Goal: Task Accomplishment & Management: Complete application form

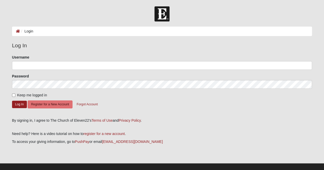
click at [56, 30] on ol "Login" at bounding box center [162, 31] width 300 height 9
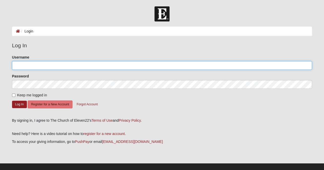
click at [44, 65] on input "Username" at bounding box center [162, 65] width 300 height 9
click at [43, 65] on input "Username" at bounding box center [162, 65] width 300 height 9
type input "[EMAIL_ADDRESS][DOMAIN_NAME]"
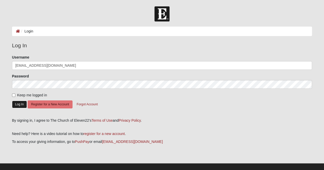
click at [23, 101] on button "Log In" at bounding box center [19, 104] width 15 height 7
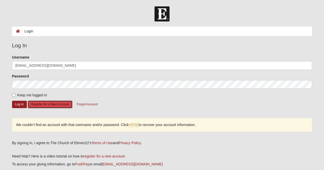
click at [57, 103] on button "Register for a New Account" at bounding box center [50, 105] width 45 height 8
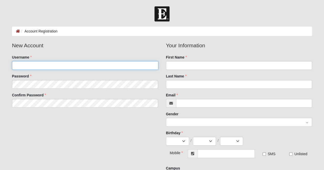
type input "[EMAIL_ADDRESS][DOMAIN_NAME]"
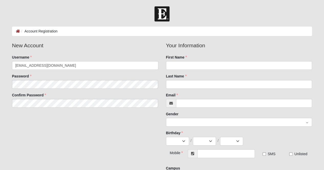
click at [82, 98] on fieldset "New Account Username sounidawilcher@gmail.com Password Confirm Password" at bounding box center [85, 76] width 154 height 70
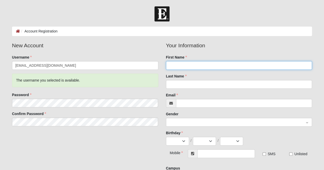
click at [186, 63] on input "First Name" at bounding box center [239, 65] width 146 height 9
type input "Sounida"
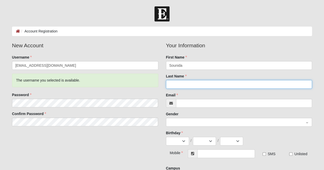
type input "Wilcher"
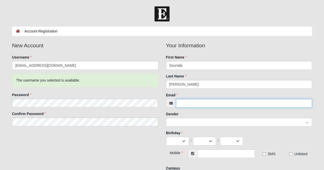
type input "[EMAIL_ADDRESS][DOMAIN_NAME]"
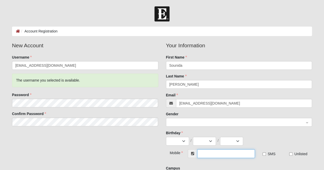
type input "(904) 329-5429"
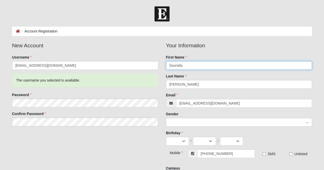
click at [198, 121] on span at bounding box center [236, 123] width 135 height 6
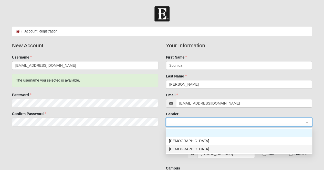
click at [185, 150] on div "Female" at bounding box center [239, 149] width 140 height 6
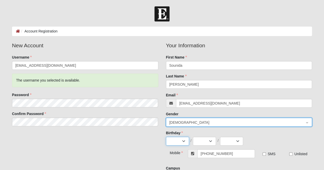
click at [184, 142] on select "Jan Feb Mar Apr May Jun Jul Aug Sep Oct Nov Dec" at bounding box center [177, 141] width 23 height 9
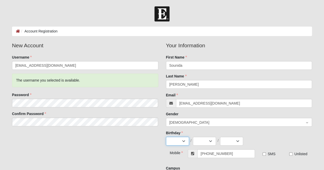
select select "8"
click at [166, 137] on select "Jan Feb Mar Apr May Jun Jul Aug Sep Oct Nov Dec" at bounding box center [177, 141] width 23 height 9
click at [201, 138] on select "1 2 3 4 5 6 7 8 9 10 11 12 13 14 15 16 17 18 19 20 21 22 23 24 25 26 27 28 29 3…" at bounding box center [204, 141] width 23 height 9
click at [193, 137] on select "1 2 3 4 5 6 7 8 9 10 11 12 13 14 15 16 17 18 19 20 21 22 23 24 25 26 27 28 29 3…" at bounding box center [204, 141] width 23 height 9
click at [206, 140] on select "1 2 3 4 5 6 7 8 9 10 11 12 13 14 15 16 17 18 19 20 21 22 23 24 25 26 27 28 29 3…" at bounding box center [204, 141] width 23 height 9
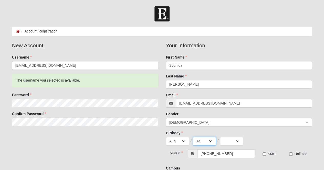
select select "15"
click at [193, 137] on select "1 2 3 4 5 6 7 8 9 10 11 12 13 14 15 16 17 18 19 20 21 22 23 24 25 26 27 28 29 3…" at bounding box center [204, 141] width 23 height 9
click at [238, 144] on select "2025 2024 2023 2022 2021 2020 2019 2018 2017 2016 2015 2014 2013 2012 2011 2010…" at bounding box center [231, 141] width 23 height 9
select select "1982"
click at [220, 137] on select "2025 2024 2023 2022 2021 2020 2019 2018 2017 2016 2015 2014 2013 2012 2011 2010…" at bounding box center [231, 141] width 23 height 9
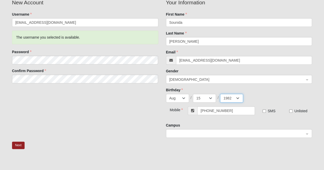
scroll to position [51, 0]
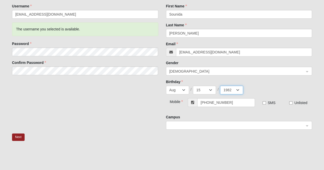
click at [219, 129] on span at bounding box center [237, 125] width 136 height 9
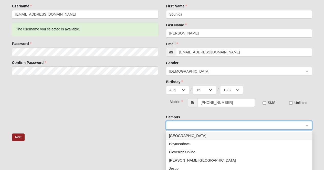
click at [201, 133] on div "Arlington" at bounding box center [239, 136] width 140 height 6
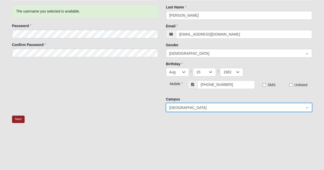
scroll to position [93, 0]
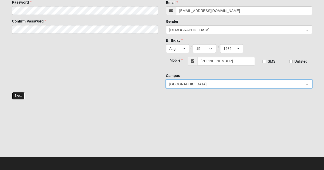
click at [18, 96] on button "Next" at bounding box center [18, 95] width 13 height 7
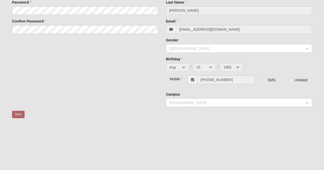
scroll to position [16, 0]
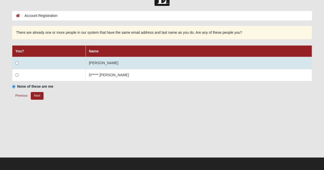
click at [30, 62] on td at bounding box center [48, 63] width 73 height 12
click at [17, 63] on input "radio" at bounding box center [16, 62] width 3 height 3
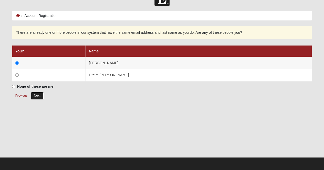
click at [39, 97] on button "Next" at bounding box center [37, 95] width 13 height 7
radio input "true"
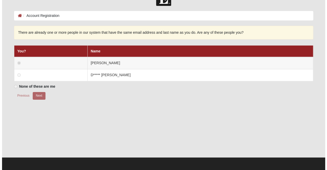
scroll to position [0, 0]
